Goal: Task Accomplishment & Management: Use online tool/utility

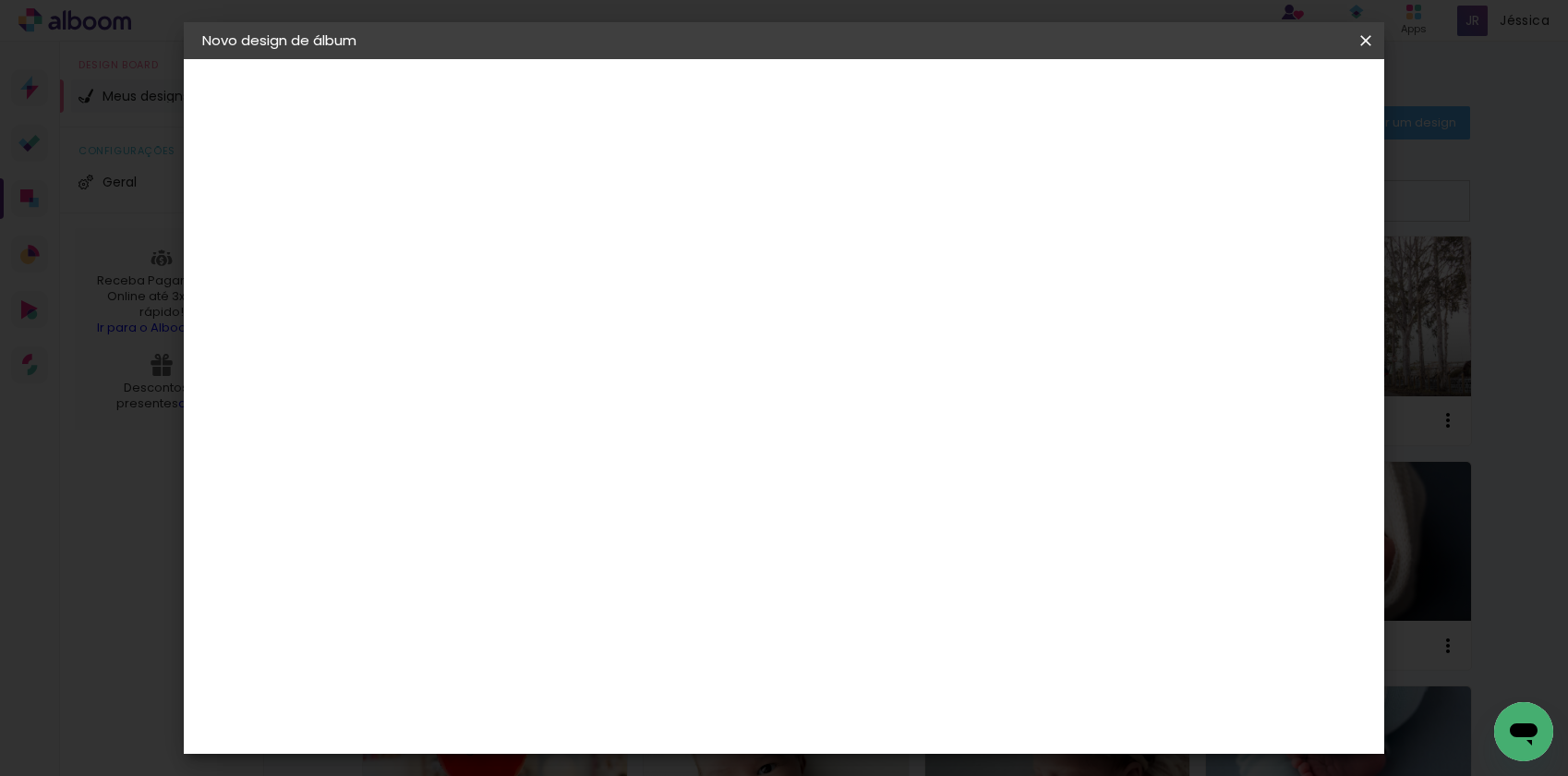
click at [504, 251] on input at bounding box center [504, 247] width 0 height 28
type input "Aurora Tostes - 1 ano"
type paper-input "Aurora Tostes - 1 ano"
click at [0, 0] on slot "Avançar" at bounding box center [0, 0] width 0 height 0
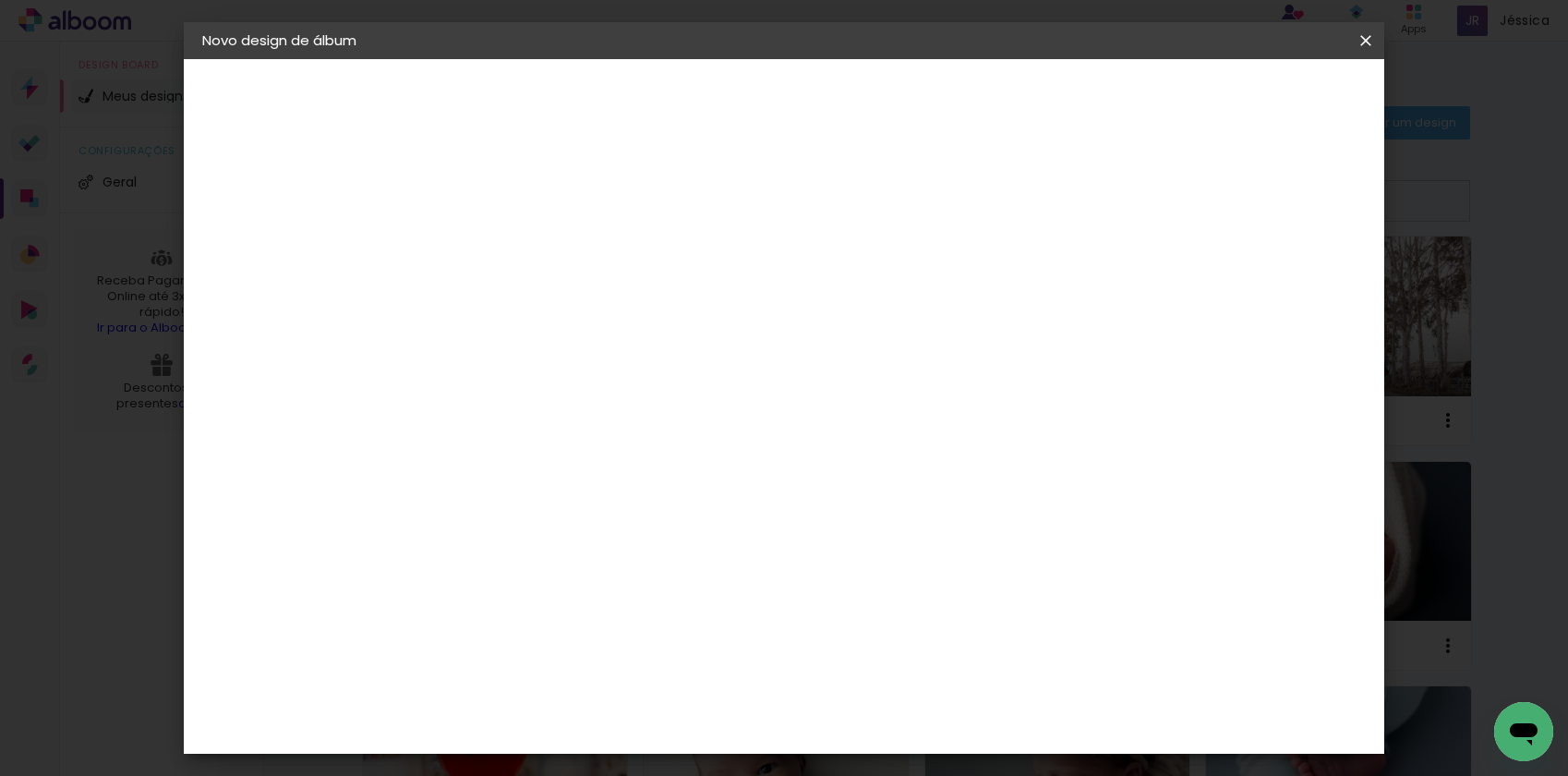
click at [0, 0] on slot "Avançar" at bounding box center [0, 0] width 0 height 0
drag, startPoint x: 840, startPoint y: 424, endPoint x: 948, endPoint y: 391, distance: 112.9
click at [629, 524] on span "20 × 20" at bounding box center [586, 543] width 86 height 38
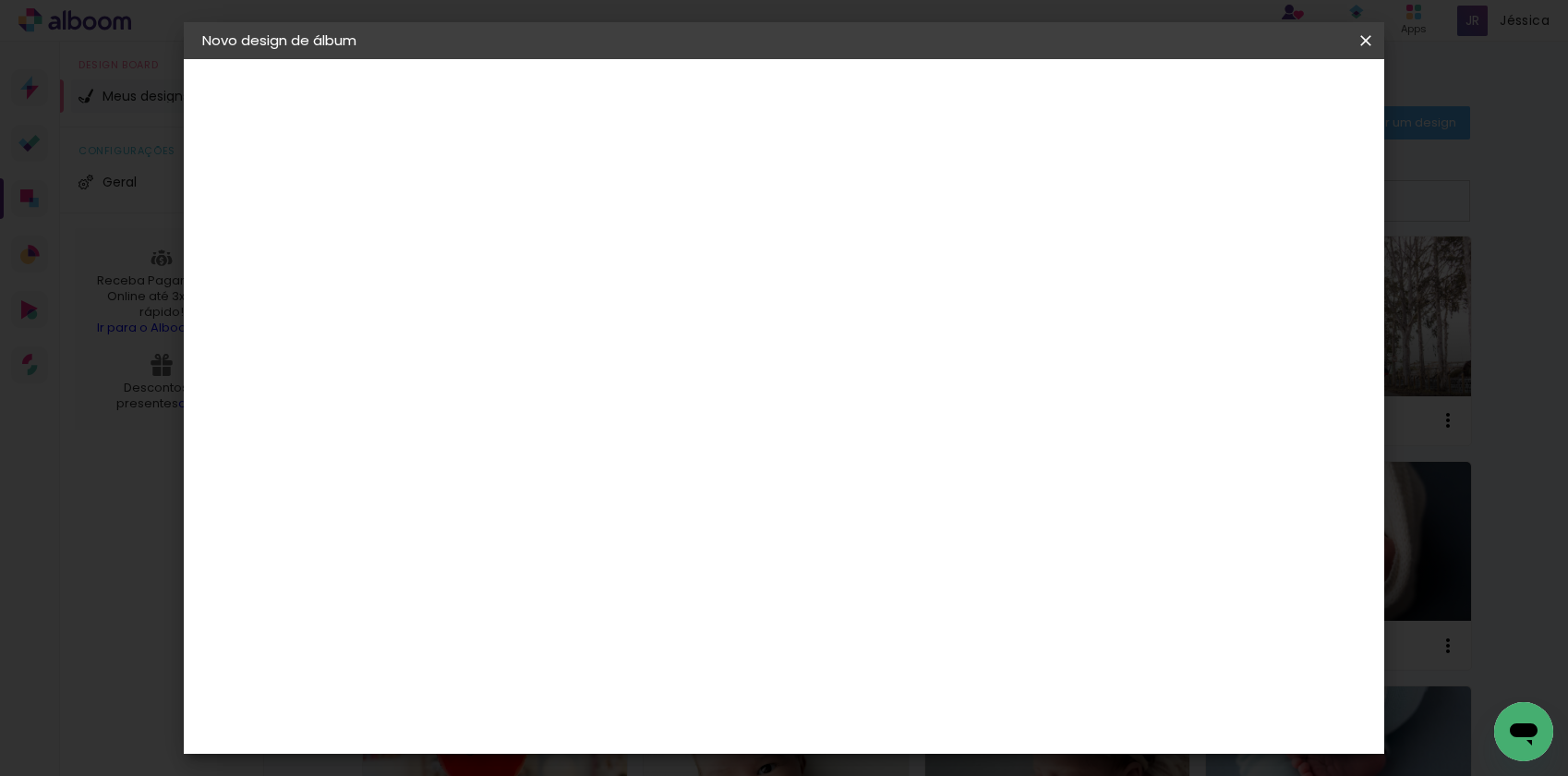
click at [0, 0] on slot "Avançar" at bounding box center [0, 0] width 0 height 0
click at [1264, 104] on span "Iniciar design" at bounding box center [1223, 97] width 84 height 13
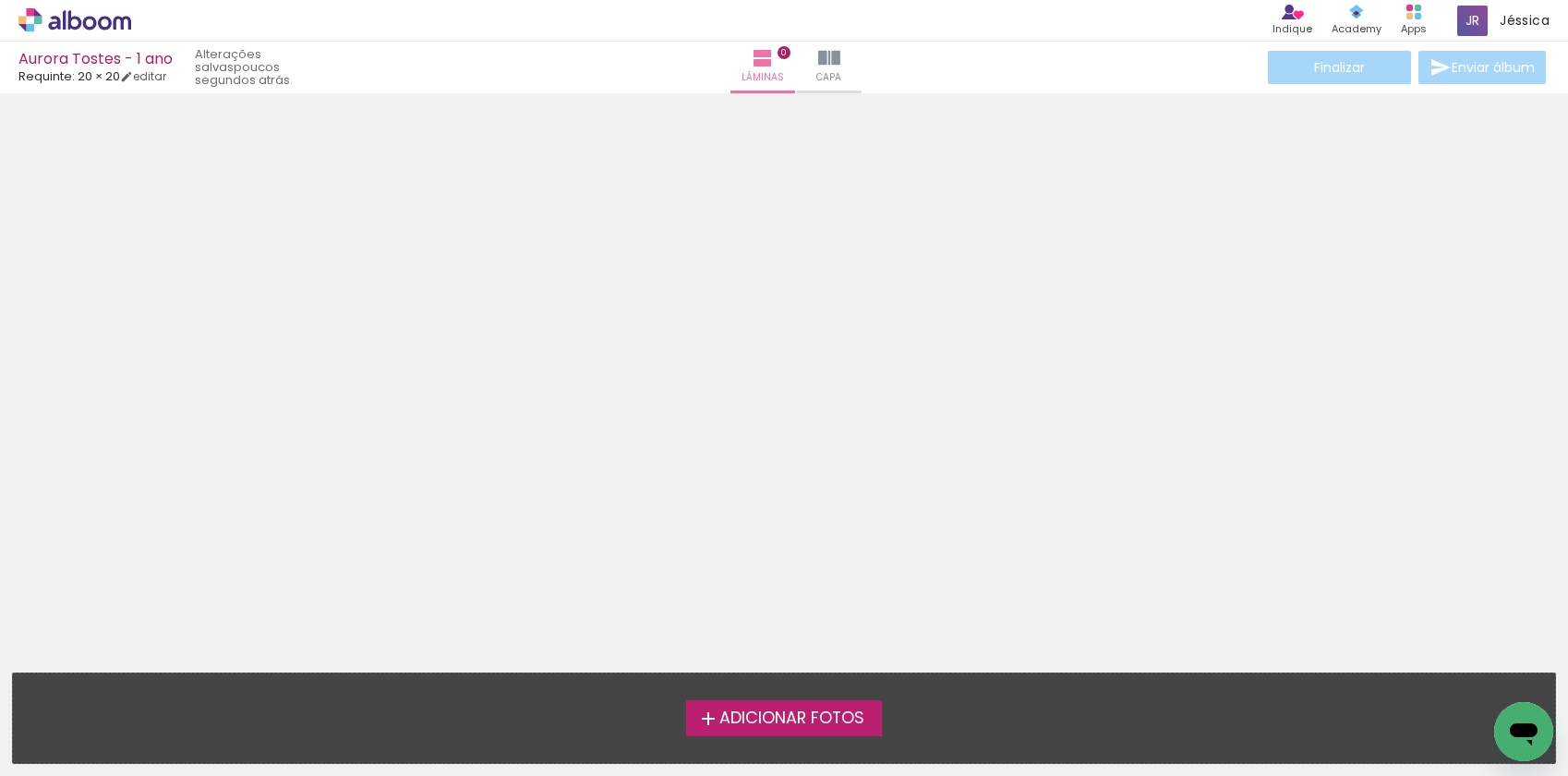
click at [835, 723] on span "Adicionar Fotos" at bounding box center [792, 718] width 145 height 17
click at [0, 0] on input "file" at bounding box center [0, 0] width 0 height 0
